Goal: Task Accomplishment & Management: Manage account settings

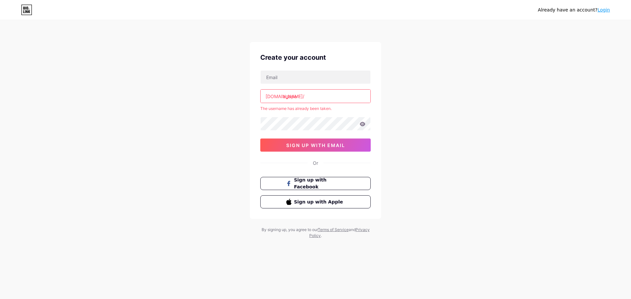
click at [321, 95] on input "agape" at bounding box center [316, 96] width 110 height 13
click at [406, 125] on div "Already have an account? Login Create your account bio.link/ agape The username…" at bounding box center [315, 130] width 631 height 260
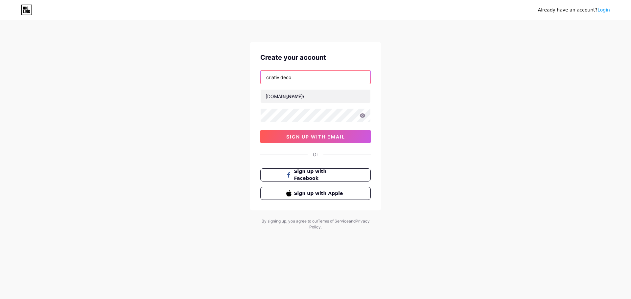
click at [319, 77] on input "criativideco" at bounding box center [316, 77] width 110 height 13
drag, startPoint x: 319, startPoint y: 77, endPoint x: 240, endPoint y: 85, distance: 79.7
click at [240, 85] on div "Already have an account? Login Create your account criativideco bio.link/ sign …" at bounding box center [315, 125] width 631 height 251
type input "Useeagape"
click at [312, 94] on input "text" at bounding box center [316, 96] width 110 height 13
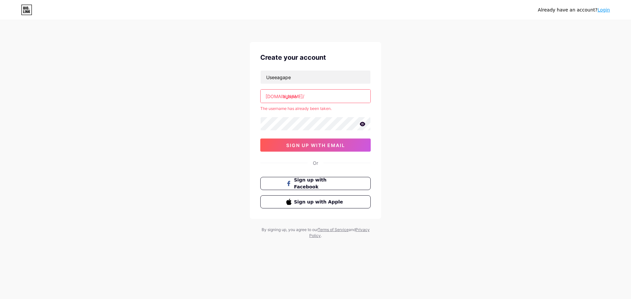
click at [283, 99] on input "agape" at bounding box center [316, 96] width 110 height 13
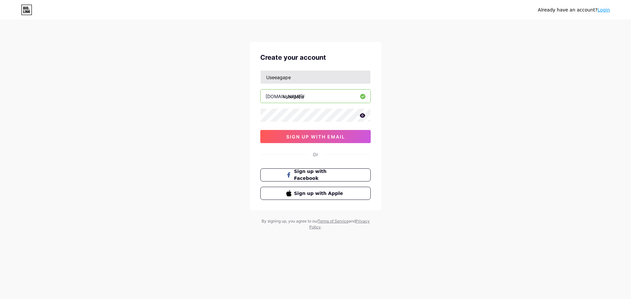
type input "useagape"
click at [276, 78] on input "Useeagape" at bounding box center [316, 77] width 110 height 13
drag, startPoint x: 469, startPoint y: 149, endPoint x: 460, endPoint y: 146, distance: 8.9
click at [468, 149] on div "Already have an account? Login Create your account Useagape bio.link/ useagape …" at bounding box center [315, 125] width 631 height 251
click at [362, 113] on icon at bounding box center [363, 115] width 6 height 5
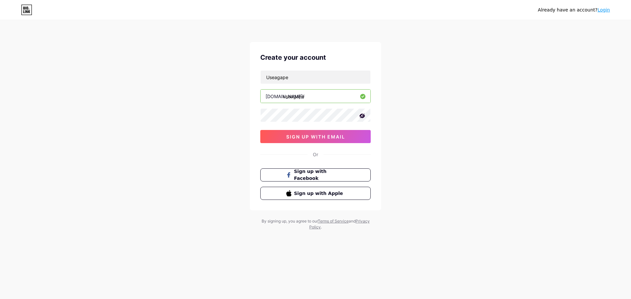
click at [421, 143] on div "Already have an account? Login Create your account Useagape bio.link/ useagape …" at bounding box center [315, 125] width 631 height 251
click at [349, 140] on button "sign up with email" at bounding box center [315, 136] width 110 height 13
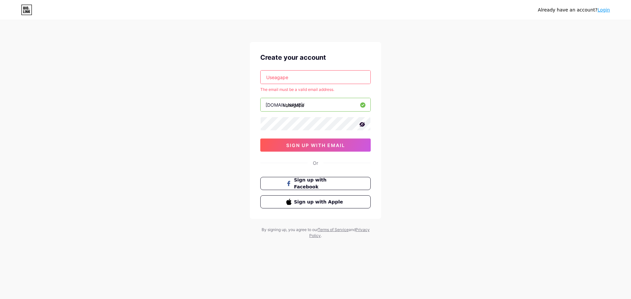
drag, startPoint x: 292, startPoint y: 83, endPoint x: 252, endPoint y: 85, distance: 39.9
click at [252, 85] on div "Create your account Useagape The email must be a valid email address. bio.link/…" at bounding box center [315, 130] width 131 height 177
click at [290, 78] on input "Useagape" at bounding box center [316, 77] width 110 height 13
drag, startPoint x: 274, startPoint y: 79, endPoint x: 291, endPoint y: 84, distance: 16.8
click at [275, 79] on input "Useagape" at bounding box center [316, 77] width 110 height 13
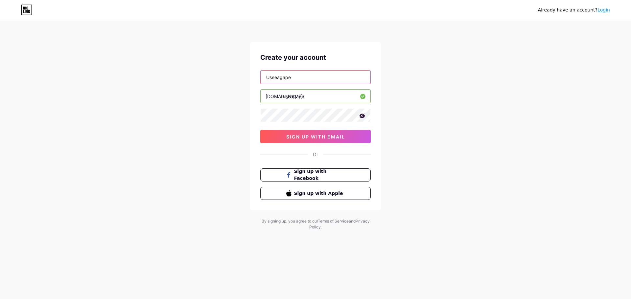
click at [297, 80] on input "Useeagape" at bounding box center [316, 77] width 110 height 13
click at [359, 142] on button "sign up with email" at bounding box center [315, 136] width 110 height 13
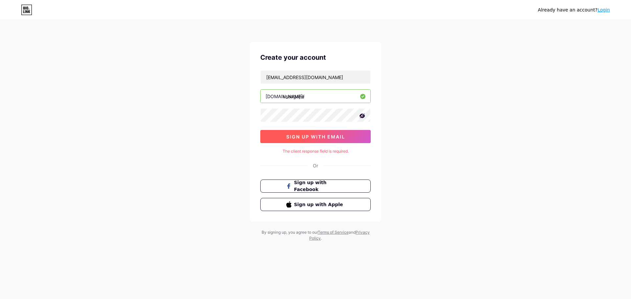
click at [344, 139] on span "sign up with email" at bounding box center [315, 137] width 59 height 6
drag, startPoint x: 389, startPoint y: 131, endPoint x: 360, endPoint y: 118, distance: 32.1
click at [388, 131] on div "Already have an account? Login Create your account Useeagape@gmail.com bio.link…" at bounding box center [315, 131] width 631 height 263
click at [331, 102] on input "useagape" at bounding box center [316, 96] width 110 height 13
click at [336, 79] on input "Useeagape@gmail.com" at bounding box center [316, 77] width 110 height 13
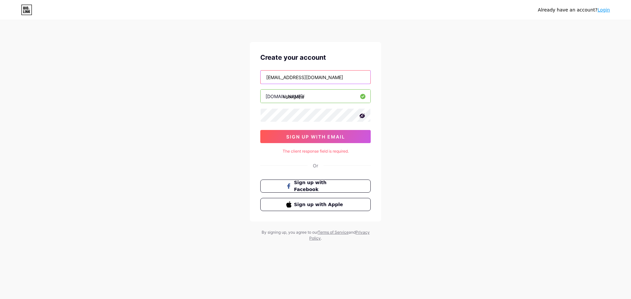
click at [325, 83] on input "Useeagape@gmail.com" at bounding box center [316, 77] width 110 height 13
click at [291, 82] on input "Useeagape@gmail.com" at bounding box center [316, 77] width 110 height 13
paste input "u"
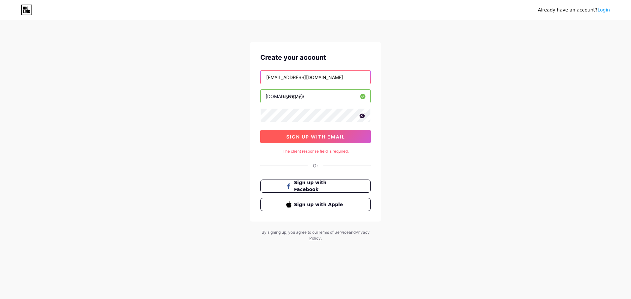
type input "useeagape@gmail.com"
click at [342, 139] on span "sign up with email" at bounding box center [315, 137] width 59 height 6
click at [289, 97] on input "useagape" at bounding box center [316, 96] width 110 height 13
type input "useeagape"
click at [317, 133] on button "sign up with email" at bounding box center [315, 136] width 110 height 13
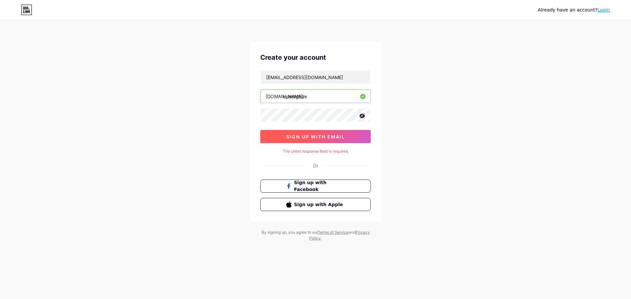
click at [345, 137] on button "sign up with email" at bounding box center [315, 136] width 110 height 13
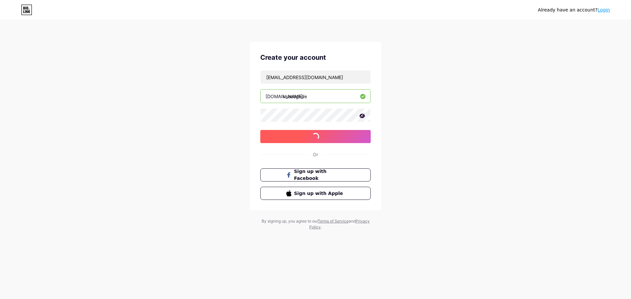
click at [345, 137] on button "sign up with email" at bounding box center [315, 136] width 110 height 13
click at [334, 134] on span "sign up with email" at bounding box center [315, 137] width 59 height 6
click at [341, 137] on span "sign up with email" at bounding box center [315, 137] width 59 height 6
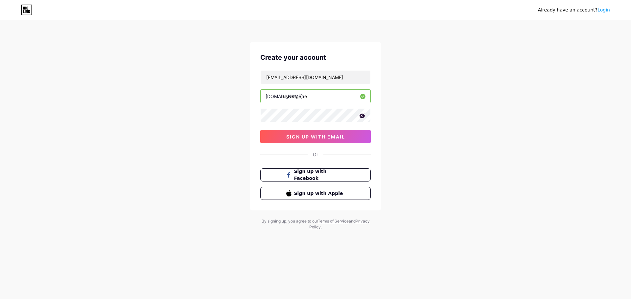
click at [328, 154] on div "Or" at bounding box center [315, 154] width 110 height 7
click at [607, 11] on link "Login" at bounding box center [604, 9] width 12 height 5
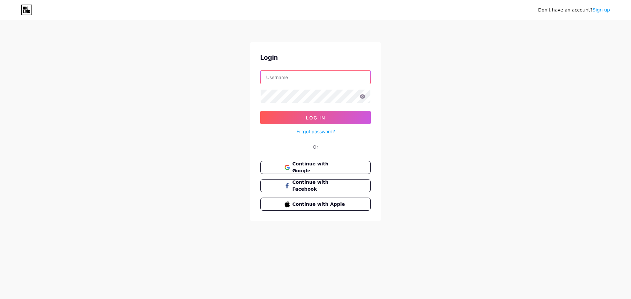
type input "criativideco"
drag, startPoint x: 402, startPoint y: 168, endPoint x: 399, endPoint y: 168, distance: 3.6
click at [402, 168] on div "Don't have an account? Sign up Login criativideco Log In Forgot password? Or Co…" at bounding box center [315, 121] width 631 height 243
click at [350, 166] on button "Continue with Google" at bounding box center [315, 167] width 112 height 13
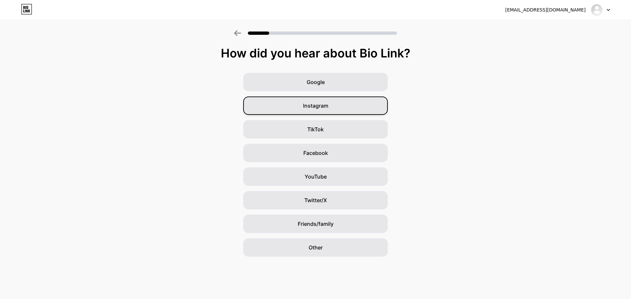
click at [331, 106] on div "Instagram" at bounding box center [315, 106] width 145 height 18
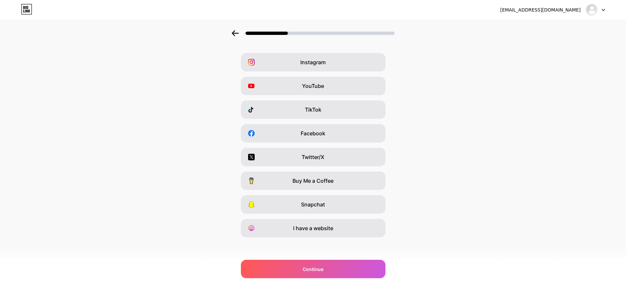
scroll to position [22, 0]
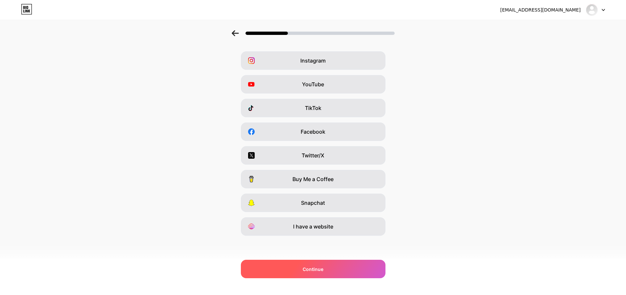
click at [370, 260] on div "Continue" at bounding box center [313, 268] width 145 height 18
click at [332, 263] on div "Continue" at bounding box center [313, 268] width 145 height 18
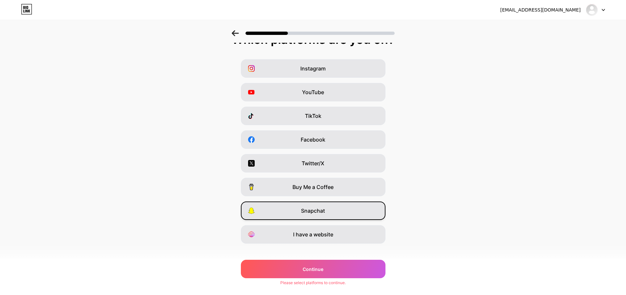
scroll to position [0, 0]
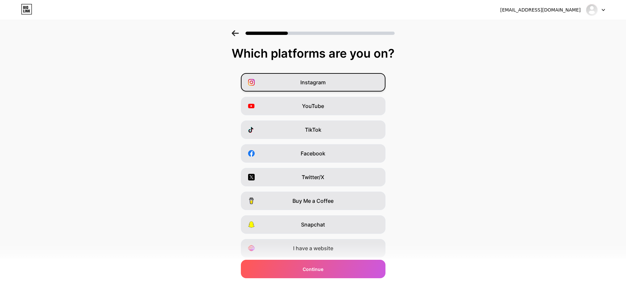
click at [332, 82] on div "Instagram" at bounding box center [313, 82] width 145 height 18
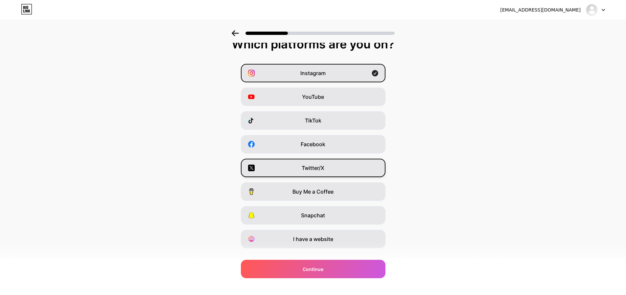
scroll to position [22, 0]
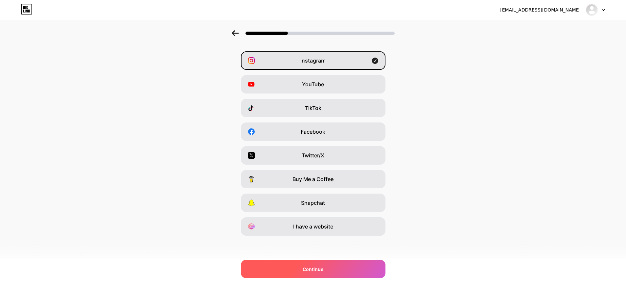
click at [345, 267] on div "Continue" at bounding box center [313, 268] width 145 height 18
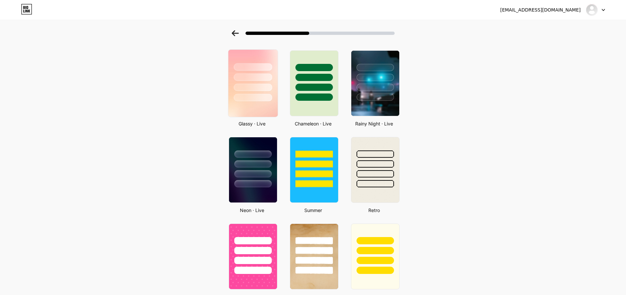
scroll to position [197, 0]
click at [244, 92] on div at bounding box center [252, 76] width 49 height 52
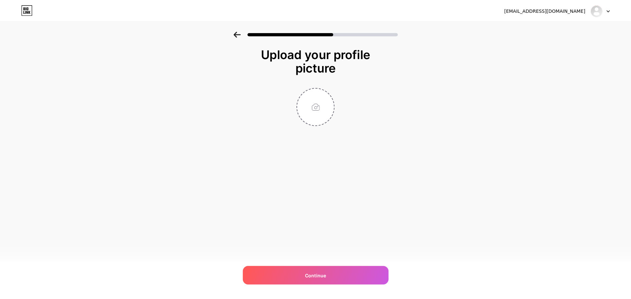
scroll to position [0, 0]
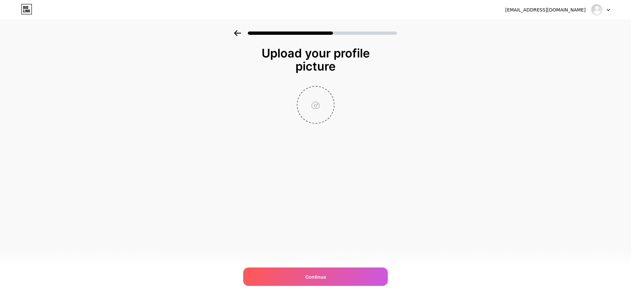
click at [316, 100] on input "file" at bounding box center [315, 105] width 36 height 36
type input "C:\fakepath\Prancheta 3.png"
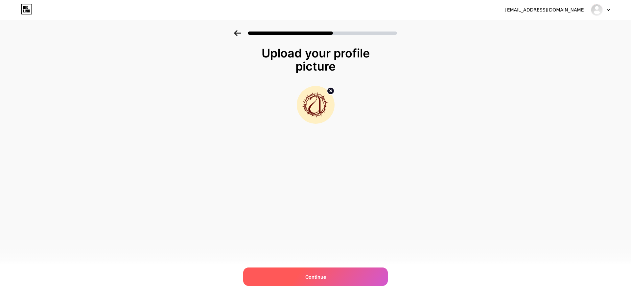
click at [327, 274] on div "Continue" at bounding box center [315, 277] width 145 height 18
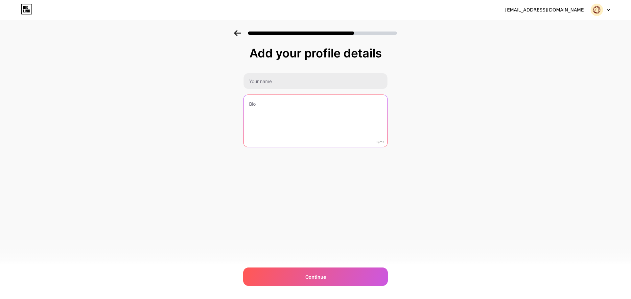
click at [290, 107] on textarea at bounding box center [316, 121] width 144 height 53
paste textarea "🫀Vista o amor. ⏳ Coming soon | Em breve"
type textarea "🫀Vista o amor. ⏳ Coming soon | Em breve"
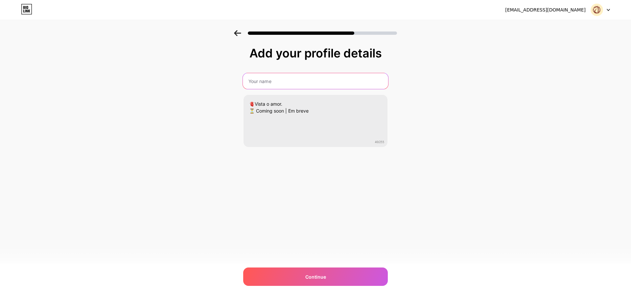
click at [262, 84] on input "text" at bounding box center [315, 81] width 145 height 16
paste input "Ágape | Camisetas Católicas"
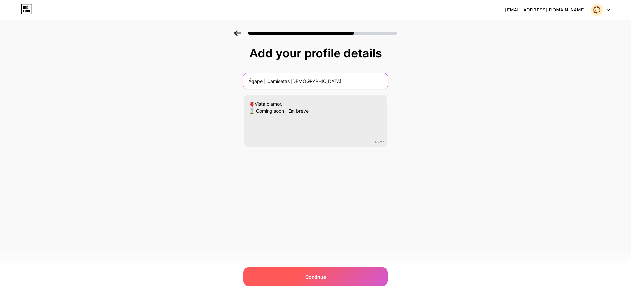
type input "Ágape | Camisetas Católicas"
click at [322, 281] on div "Continue" at bounding box center [315, 277] width 145 height 18
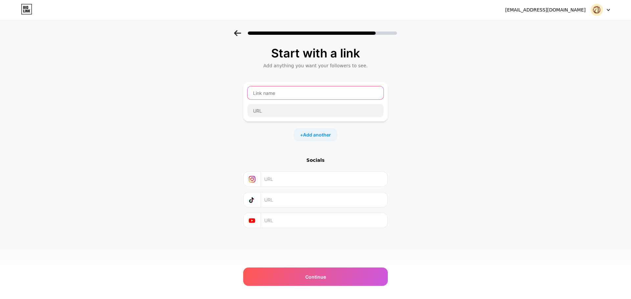
click at [312, 90] on input "text" at bounding box center [316, 92] width 136 height 13
click at [269, 118] on div at bounding box center [315, 101] width 145 height 39
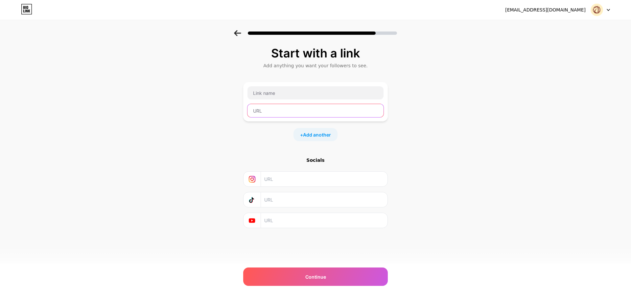
click at [270, 112] on input "text" at bounding box center [316, 110] width 136 height 13
paste input "https://open.spotify.com/playlist/20pYMUowWryFeKyjE4wtGQ?si=a5d9a16923ac4d1f"
type input "https://open.spotify.com/playlist/20pYMUowWryFeKyjE4wtGQ?si=a5d9a16923ac4d1f"
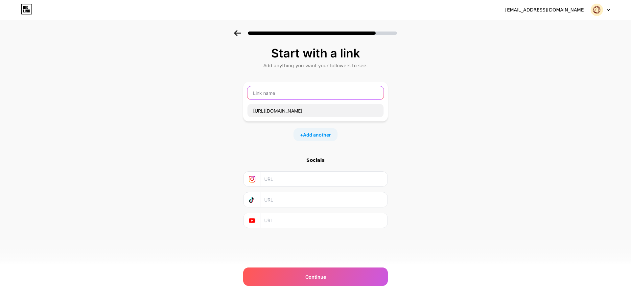
scroll to position [0, 0]
click at [264, 96] on input "text" at bounding box center [316, 92] width 136 height 13
paste input "🫀"
type input "Playlist da Ágape 🫀"
click at [381, 159] on div "Socials" at bounding box center [315, 160] width 145 height 7
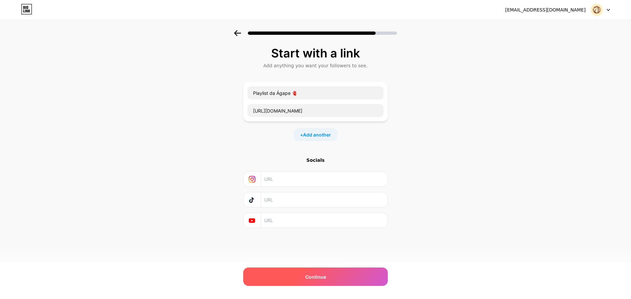
click at [335, 280] on div "Continue" at bounding box center [315, 277] width 145 height 18
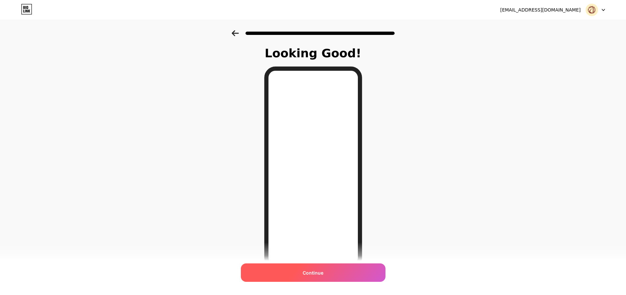
click at [350, 268] on div "Continue" at bounding box center [313, 272] width 145 height 18
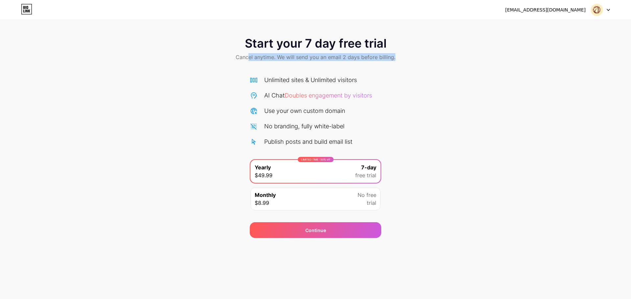
drag, startPoint x: 248, startPoint y: 59, endPoint x: 422, endPoint y: 55, distance: 174.3
click at [422, 55] on div "Start your 7 day free trial Cancel anytime. We will send you an email 2 days be…" at bounding box center [315, 49] width 631 height 39
click at [455, 106] on div "Start your 7 day free trial Cancel anytime. We will send you an email 2 days be…" at bounding box center [315, 134] width 631 height 208
click at [25, 10] on icon at bounding box center [26, 9] width 11 height 11
click at [599, 9] on img at bounding box center [597, 10] width 12 height 12
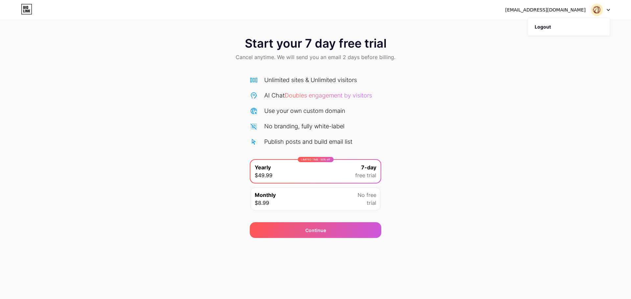
click at [616, 20] on div "Start your 7 day free trial Cancel anytime. We will send you an email 2 days be…" at bounding box center [315, 119] width 631 height 238
click at [344, 195] on div "Monthly $8.99 No free trial" at bounding box center [315, 199] width 130 height 23
click at [360, 169] on div "7-day free trial" at bounding box center [365, 172] width 21 height 16
click at [359, 174] on span "free trial" at bounding box center [365, 176] width 21 height 8
click at [314, 47] on span "Start your 7 day free trial" at bounding box center [316, 43] width 142 height 13
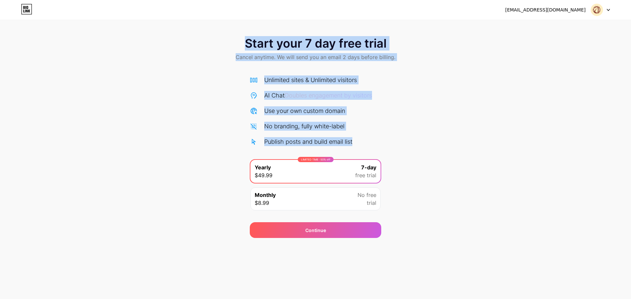
drag, startPoint x: 245, startPoint y: 48, endPoint x: 362, endPoint y: 141, distance: 149.5
click at [362, 141] on div "Start your 7 day free trial Cancel anytime. We will send you an email 2 days be…" at bounding box center [315, 134] width 631 height 208
click at [369, 144] on div "Publish posts and build email list" at bounding box center [315, 141] width 131 height 9
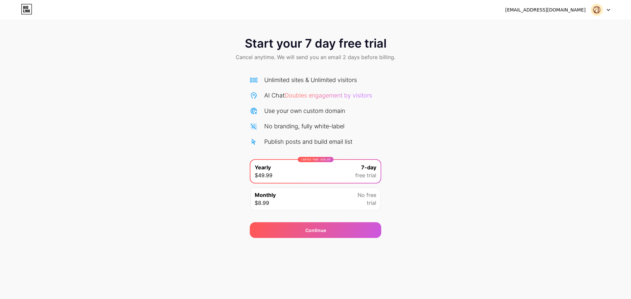
click at [25, 14] on link at bounding box center [26, 10] width 11 height 12
click at [339, 227] on div "Continue" at bounding box center [315, 231] width 131 height 16
click at [379, 34] on icon at bounding box center [381, 32] width 4 height 4
drag, startPoint x: 360, startPoint y: 89, endPoint x: 281, endPoint y: 125, distance: 87.5
click at [281, 125] on div "No branding, fully white-label" at bounding box center [304, 126] width 80 height 9
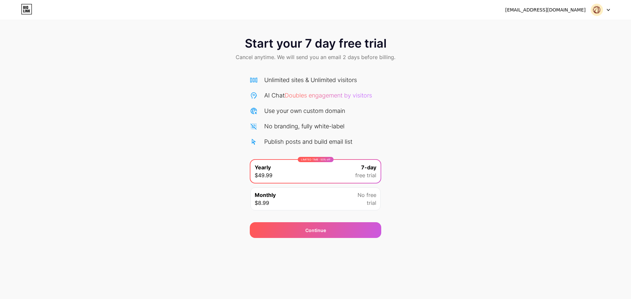
click at [21, 15] on link at bounding box center [26, 10] width 11 height 12
drag, startPoint x: 60, startPoint y: 106, endPoint x: 69, endPoint y: 106, distance: 9.2
